Goal: Find specific page/section

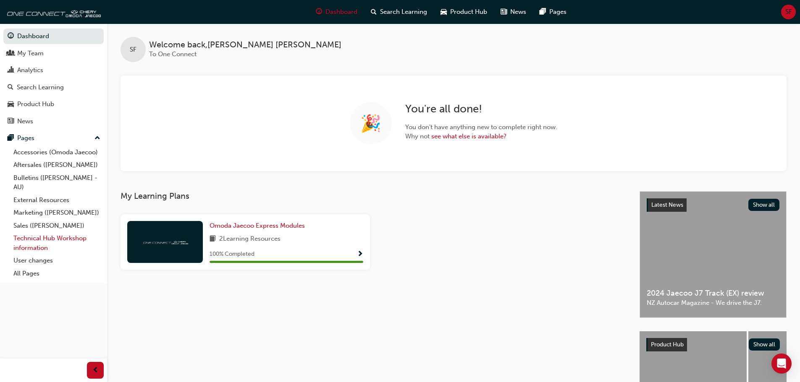
click at [43, 240] on link "Technical Hub Workshop information" at bounding box center [57, 243] width 94 height 22
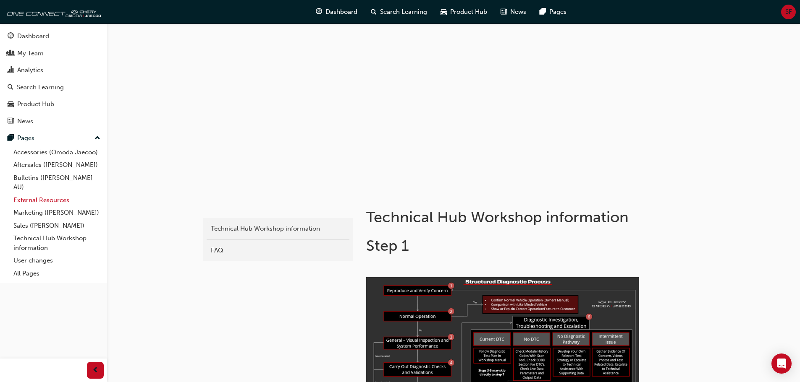
click at [40, 203] on link "External Resources" at bounding box center [57, 200] width 94 height 13
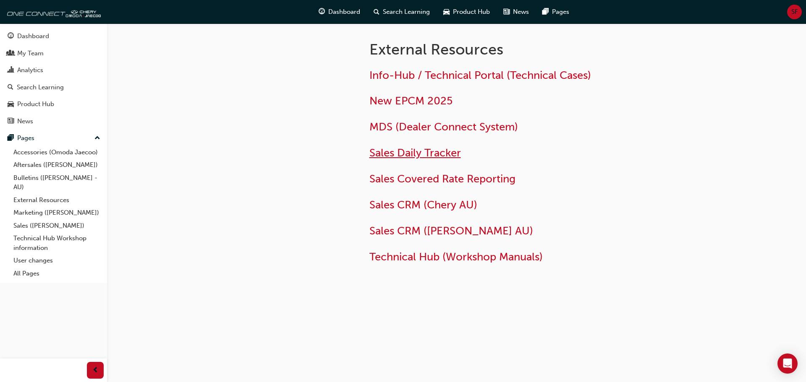
click at [408, 156] on span "Sales Daily Tracker" at bounding box center [415, 152] width 92 height 13
